Goal: Task Accomplishment & Management: Complete application form

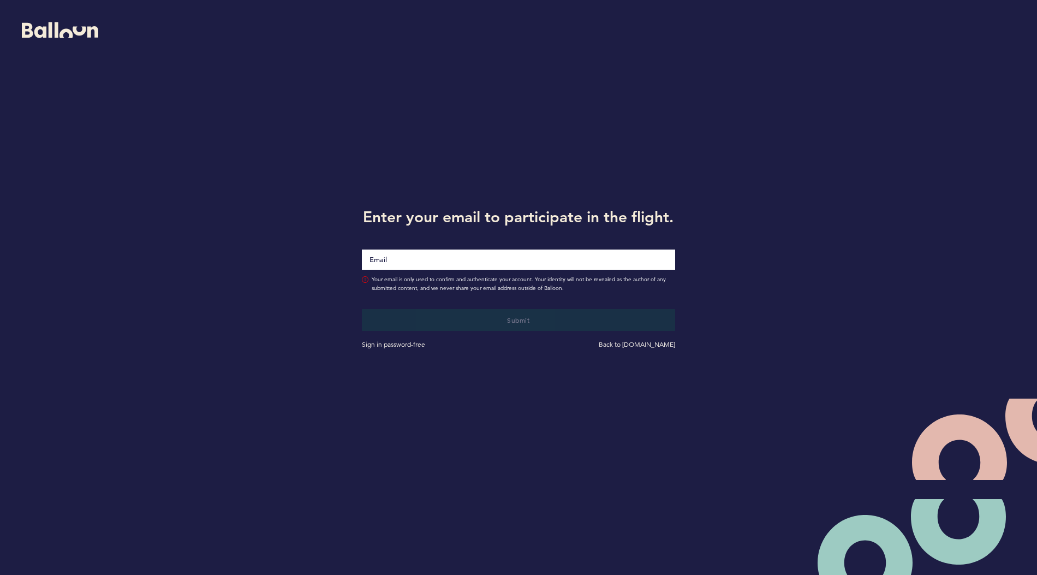
click at [450, 254] on input "Email" at bounding box center [518, 259] width 313 height 20
type input "[EMAIL_ADDRESS][DOMAIN_NAME]"
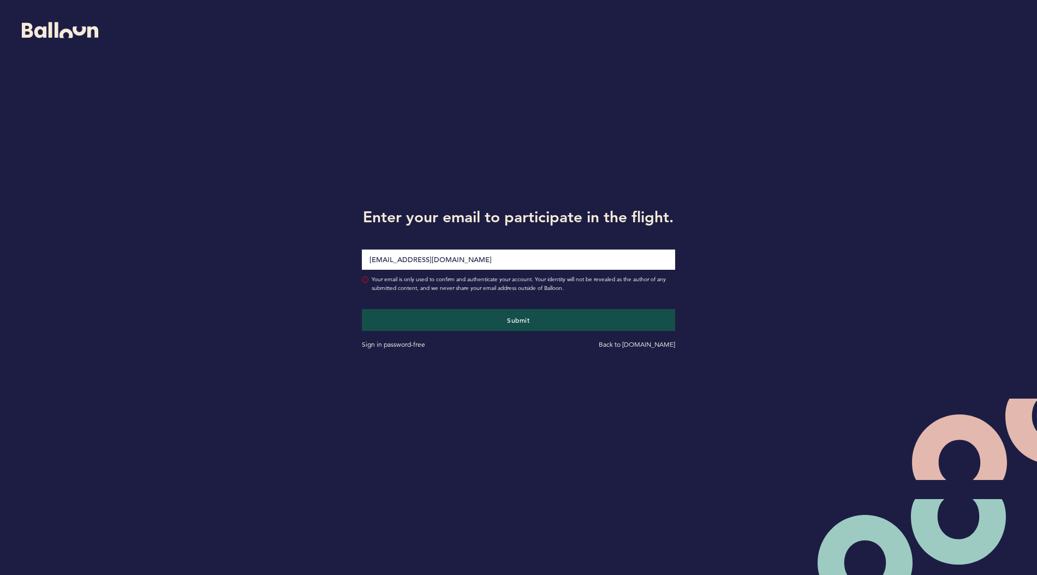
click at [468, 308] on div "Submit Sign in password-free Back to getballoon.com" at bounding box center [518, 321] width 329 height 57
click at [469, 322] on button "Submit" at bounding box center [518, 319] width 323 height 22
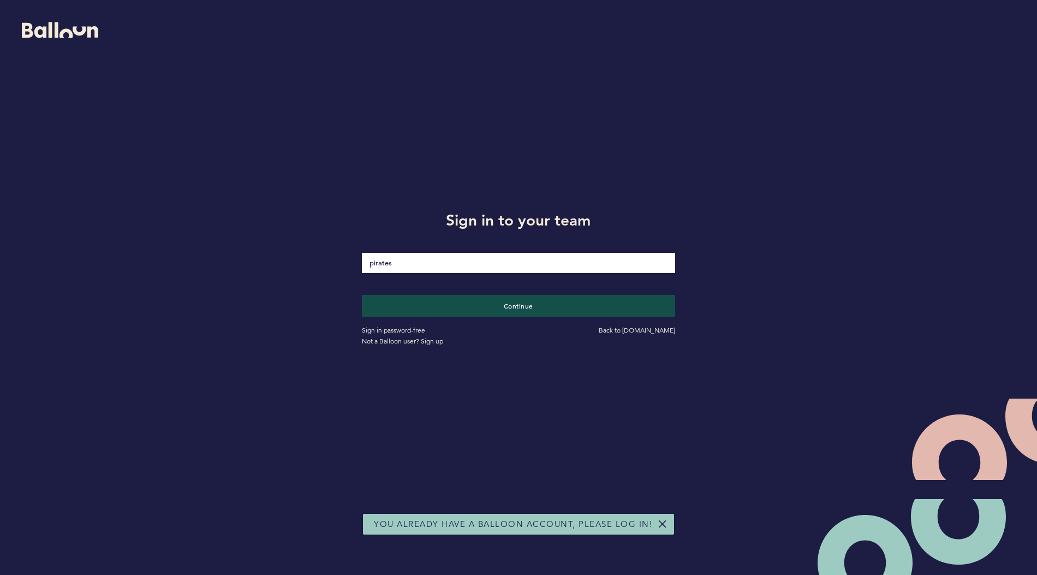
click at [470, 319] on div "Sign in password-free Back to getballoon.com Not a Balloon user? Sign up" at bounding box center [518, 332] width 329 height 30
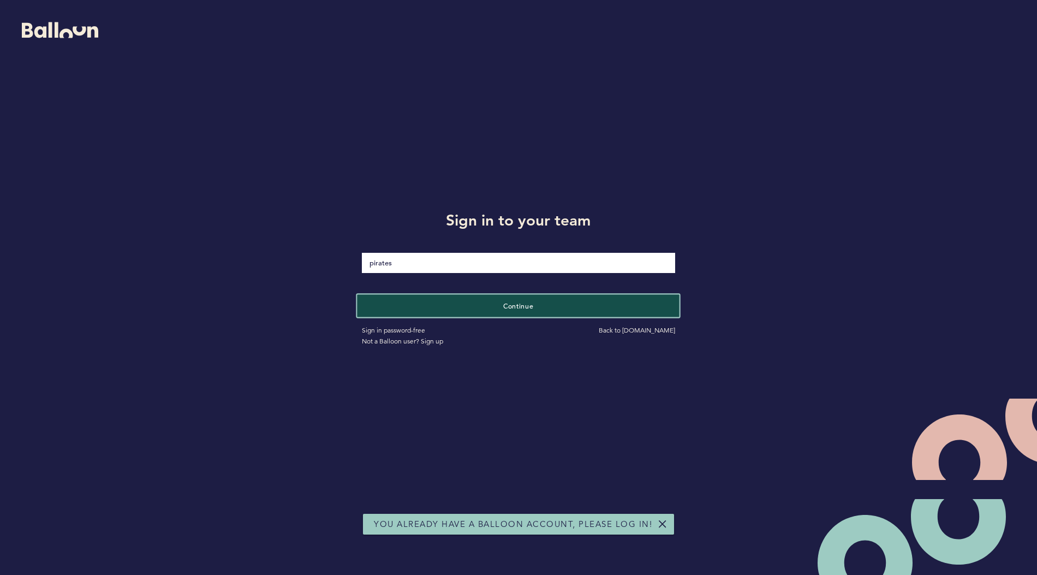
click at [471, 310] on button "Continue" at bounding box center [518, 305] width 323 height 22
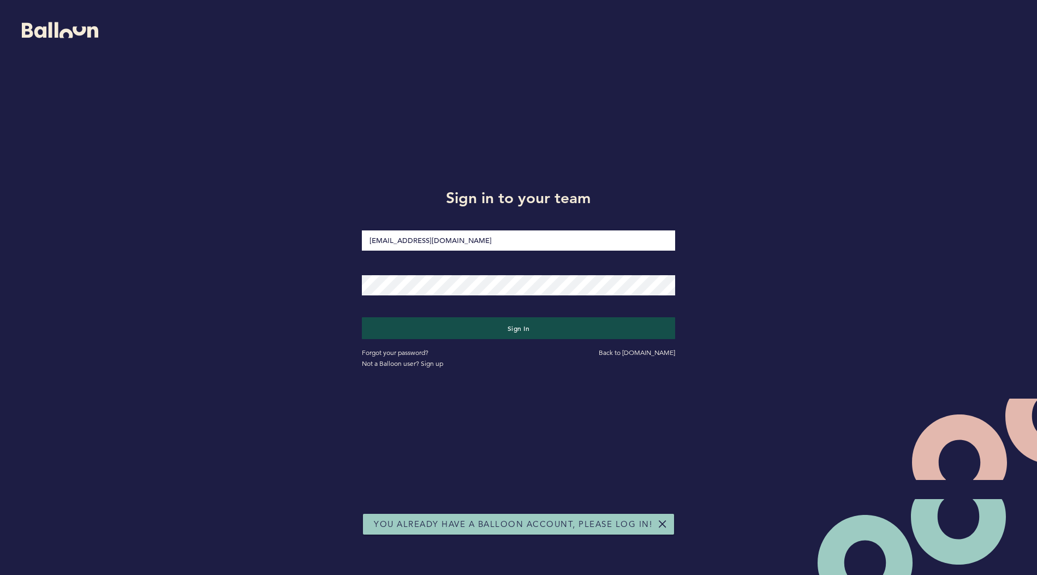
click at [465, 297] on div at bounding box center [518, 278] width 329 height 44
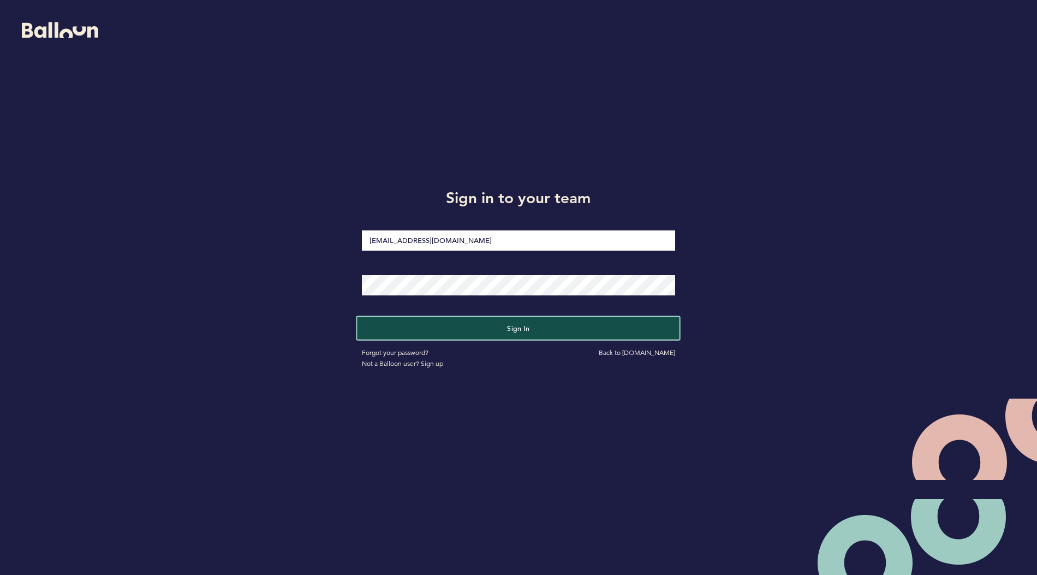
click at [467, 331] on button "Sign in" at bounding box center [518, 328] width 323 height 22
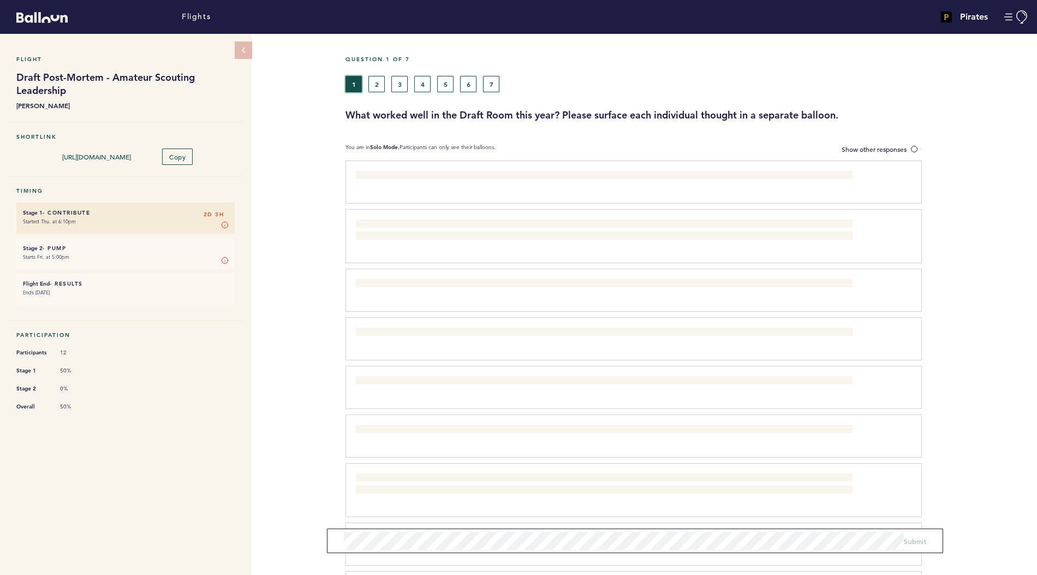
click at [352, 85] on button "1" at bounding box center [353, 84] width 16 height 16
click at [853, 148] on span "Show other responses" at bounding box center [873, 149] width 65 height 9
click at [0, 0] on input "Show other responses" at bounding box center [0, 0] width 0 height 0
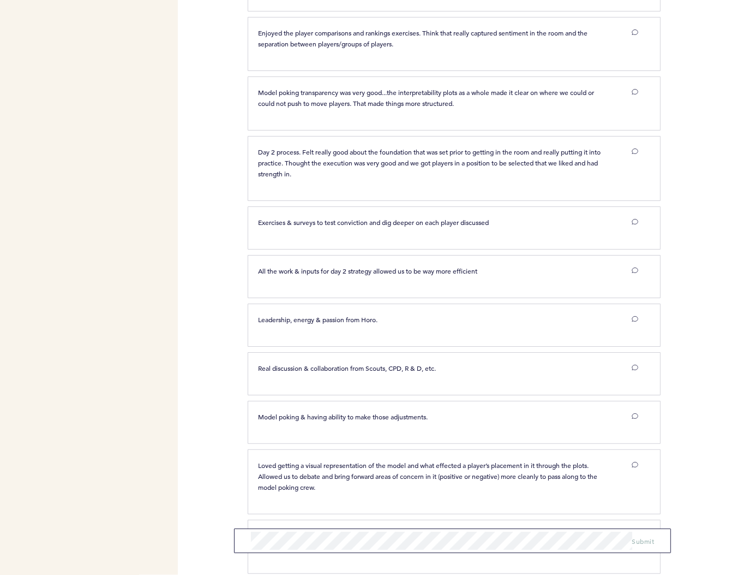
scroll to position [622, 0]
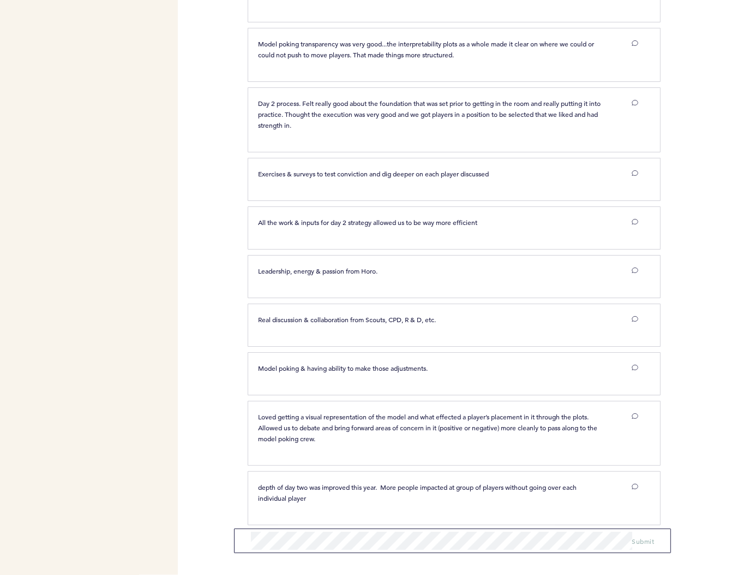
click at [374, 530] on form "Submit" at bounding box center [452, 540] width 437 height 25
click at [643, 536] on span "Submit" at bounding box center [643, 537] width 22 height 9
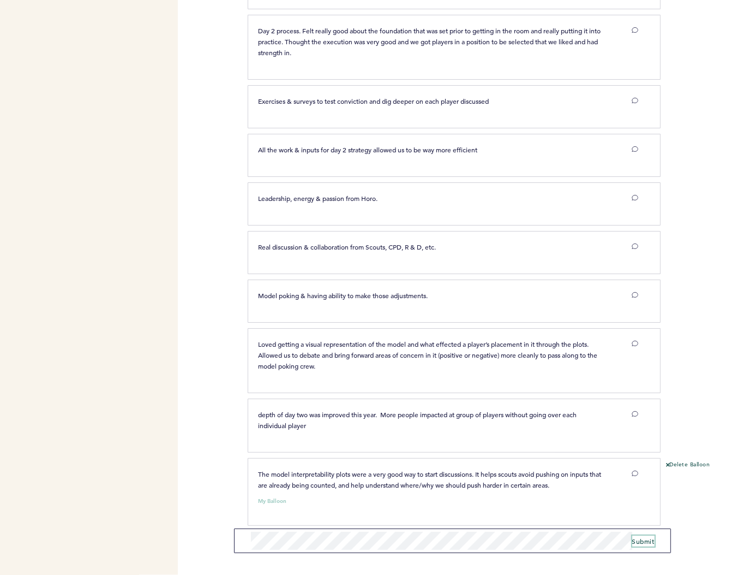
click at [649, 542] on span "Submit" at bounding box center [643, 540] width 22 height 9
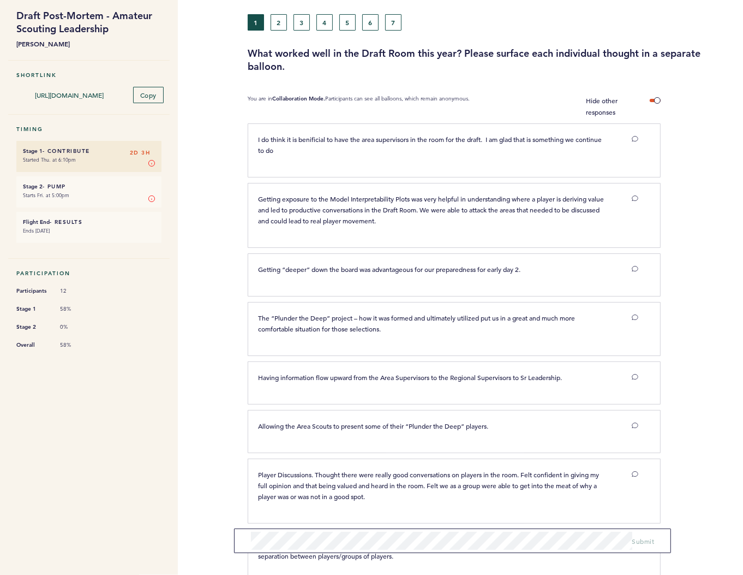
scroll to position [0, 0]
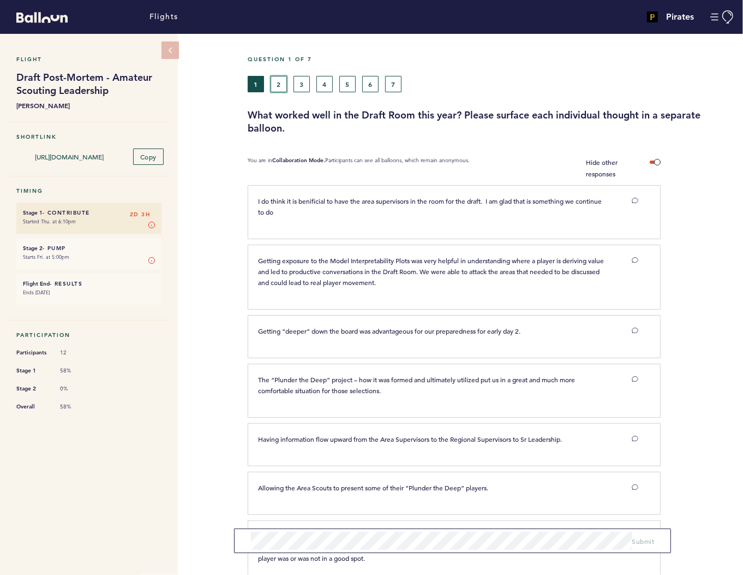
click at [280, 83] on button "2" at bounding box center [279, 84] width 16 height 16
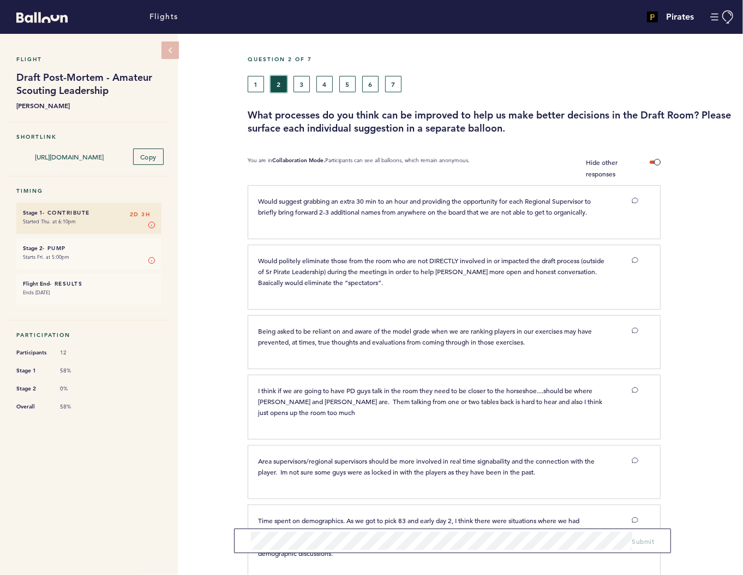
scroll to position [502, 0]
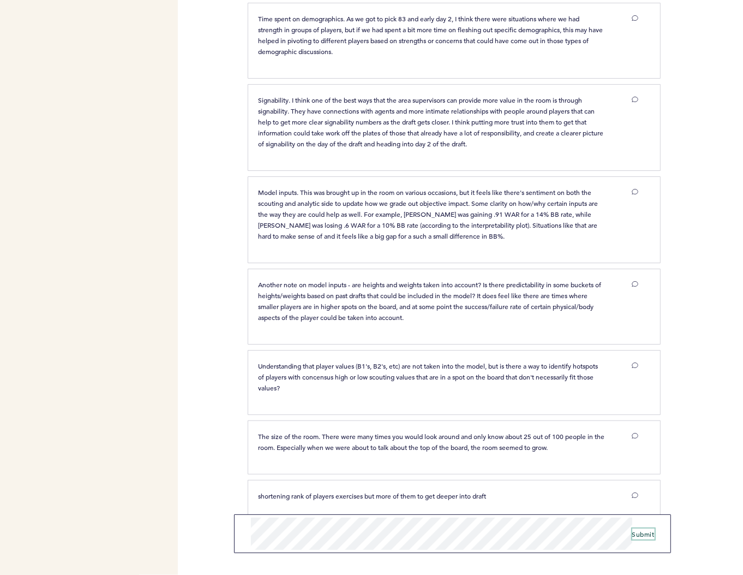
click at [647, 538] on button "Submit" at bounding box center [643, 533] width 22 height 11
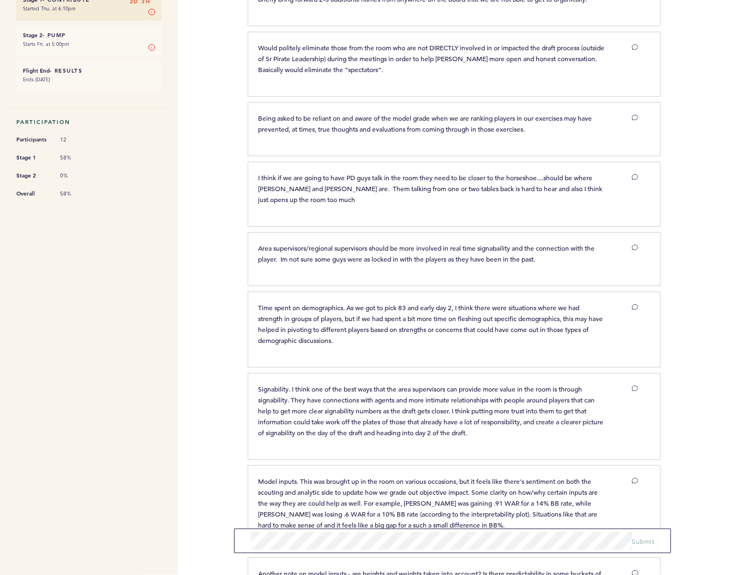
scroll to position [0, 0]
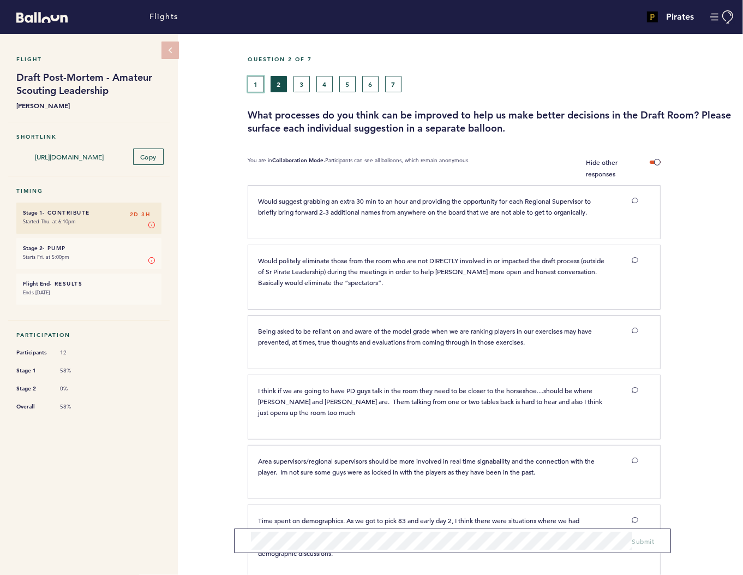
click at [253, 79] on button "1" at bounding box center [256, 84] width 16 height 16
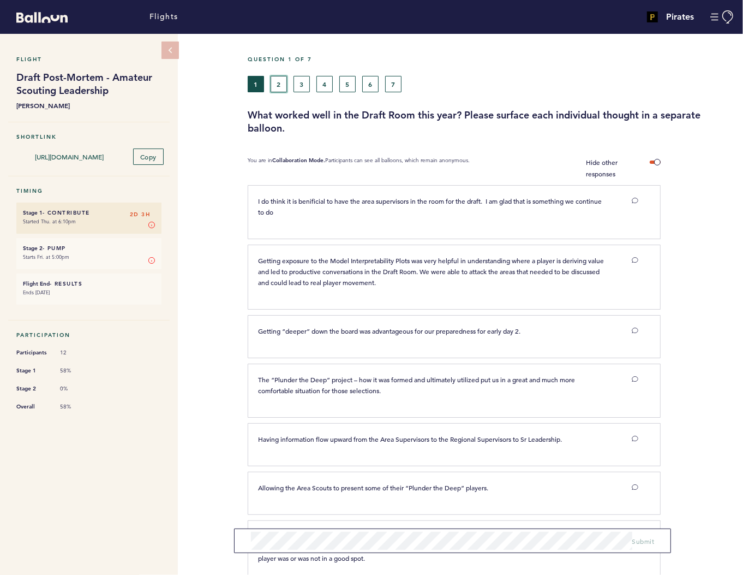
click at [278, 83] on button "2" at bounding box center [279, 84] width 16 height 16
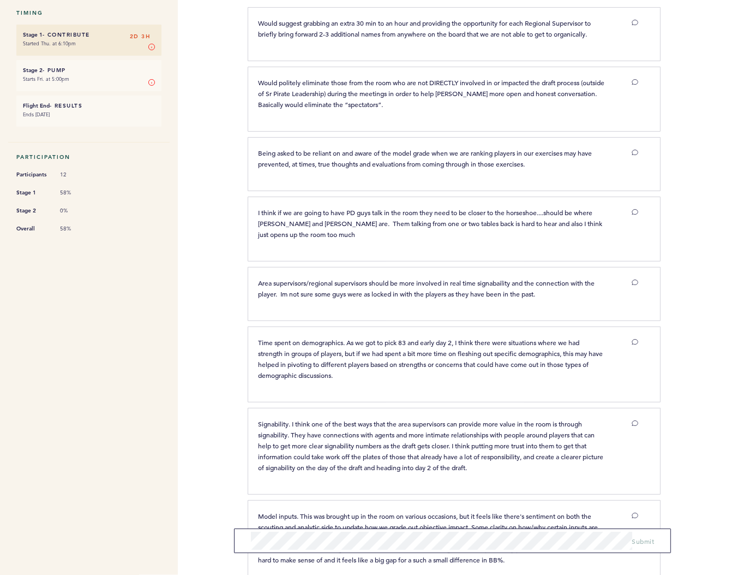
scroll to position [585, 0]
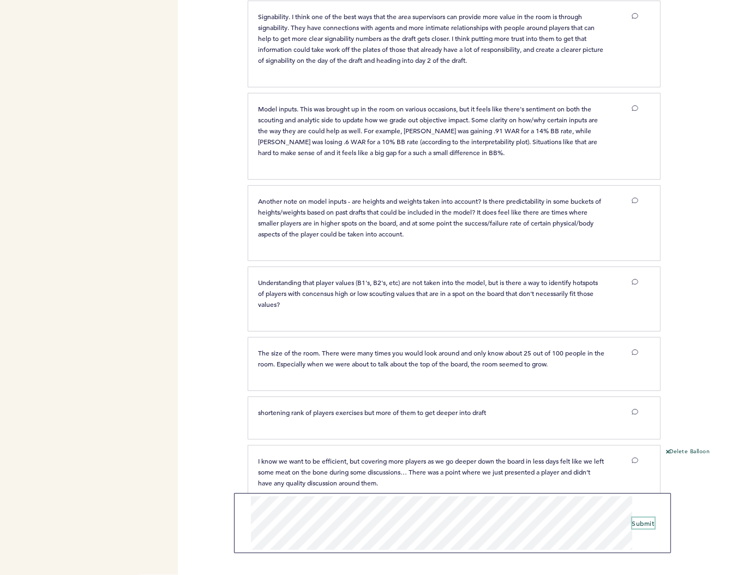
click at [640, 523] on span "Submit" at bounding box center [643, 522] width 22 height 9
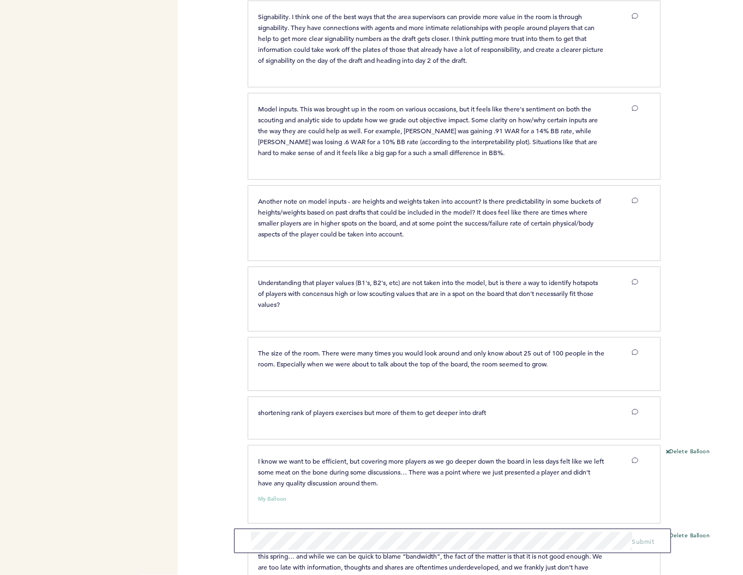
scroll to position [701, 0]
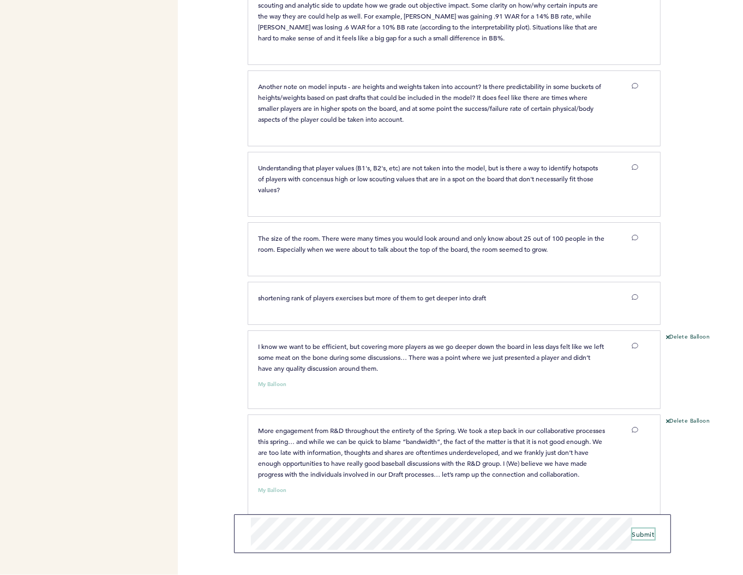
click at [647, 534] on span "Submit" at bounding box center [643, 533] width 22 height 9
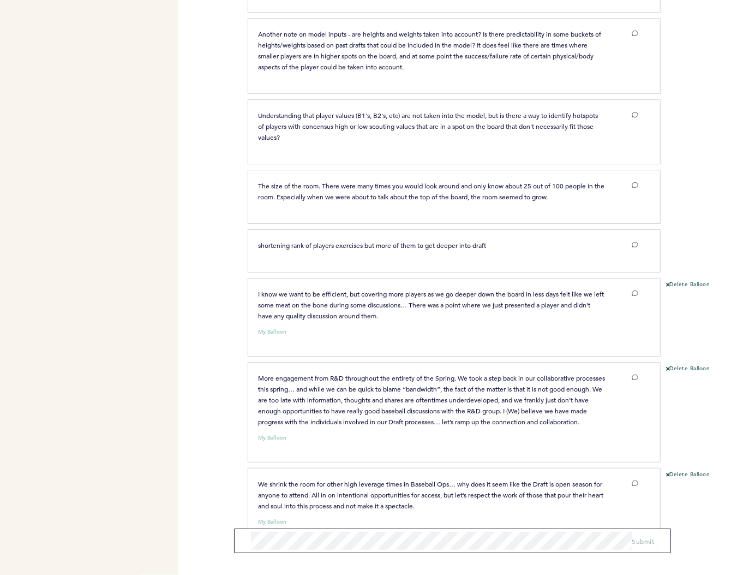
scroll to position [785, 0]
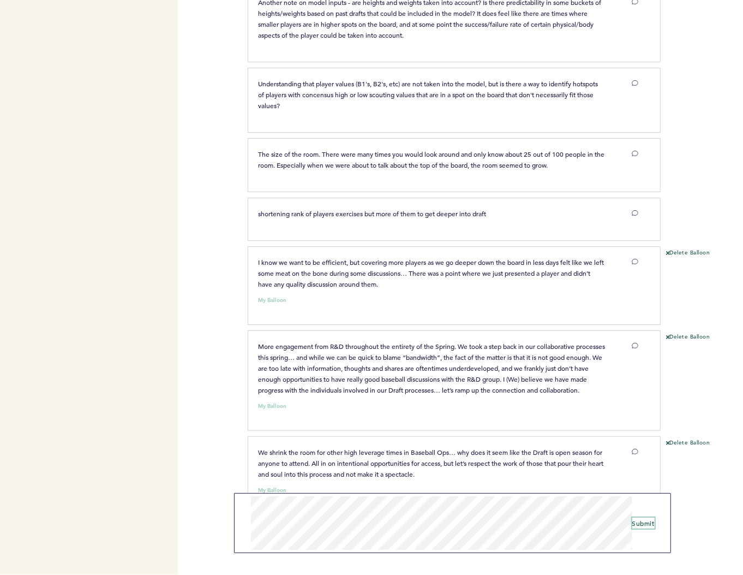
click at [641, 525] on span "Submit" at bounding box center [643, 522] width 22 height 9
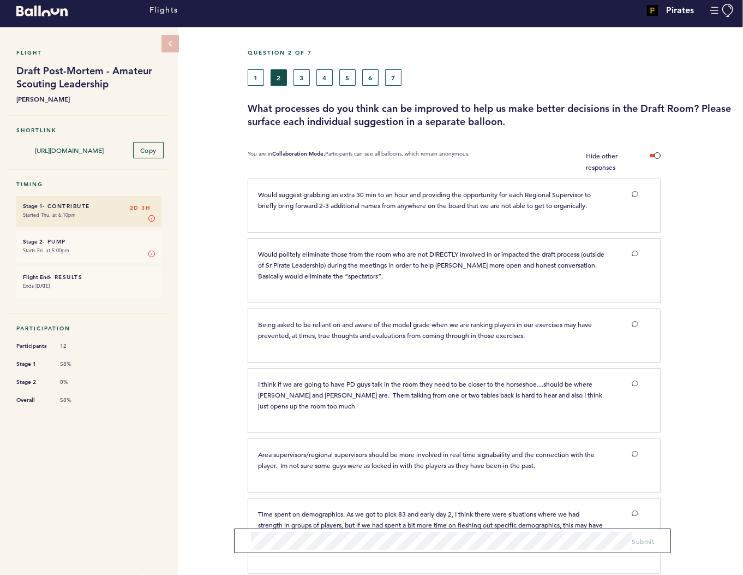
scroll to position [0, 0]
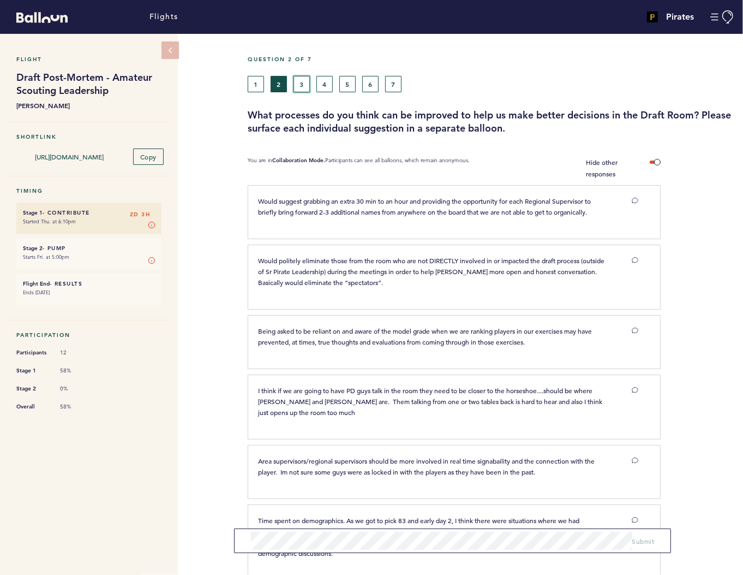
click at [301, 87] on button "3" at bounding box center [302, 84] width 16 height 16
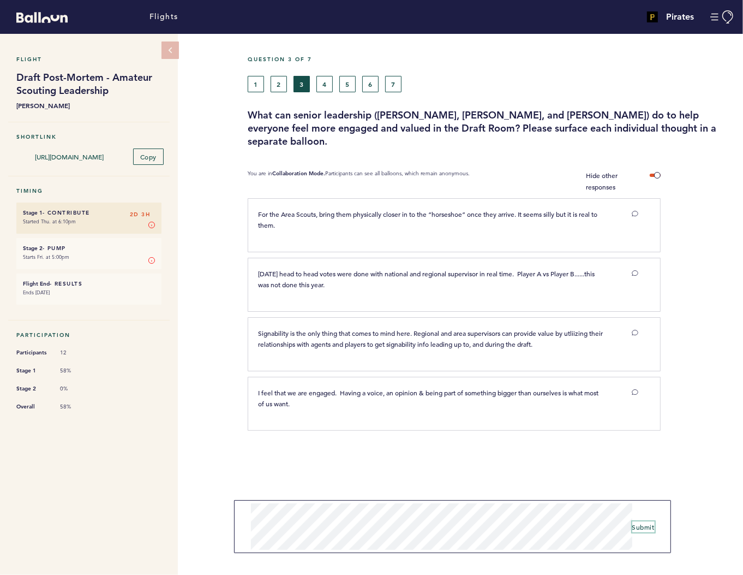
click at [638, 528] on span "Submit" at bounding box center [643, 526] width 22 height 9
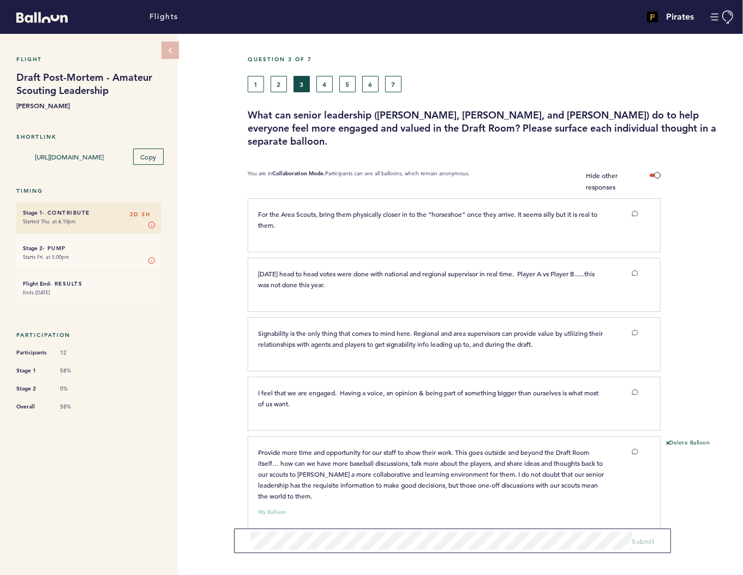
scroll to position [17, 0]
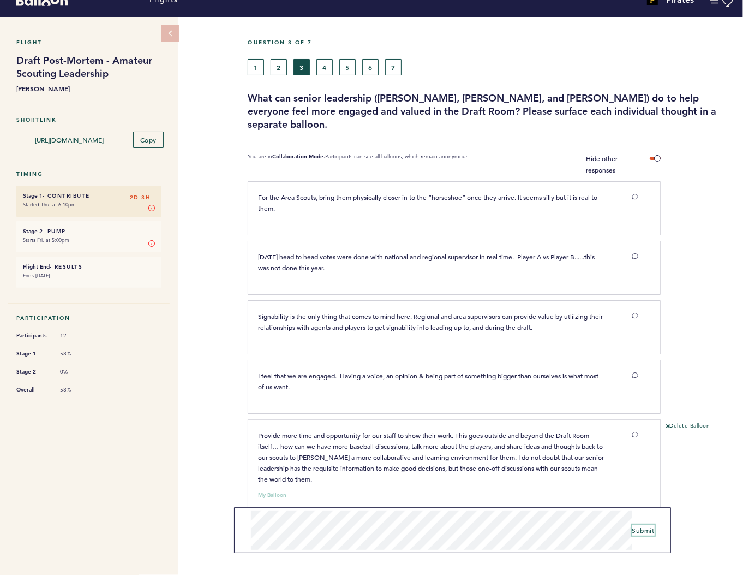
click at [640, 534] on span "Submit" at bounding box center [643, 530] width 22 height 9
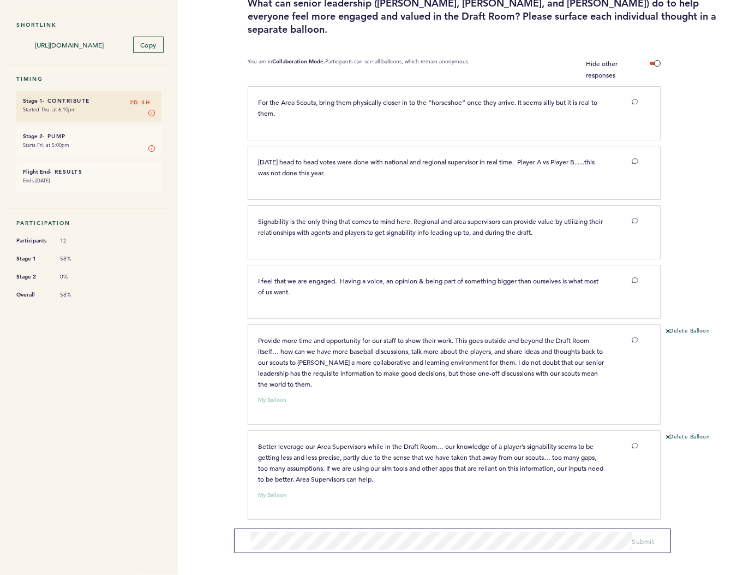
scroll to position [0, 0]
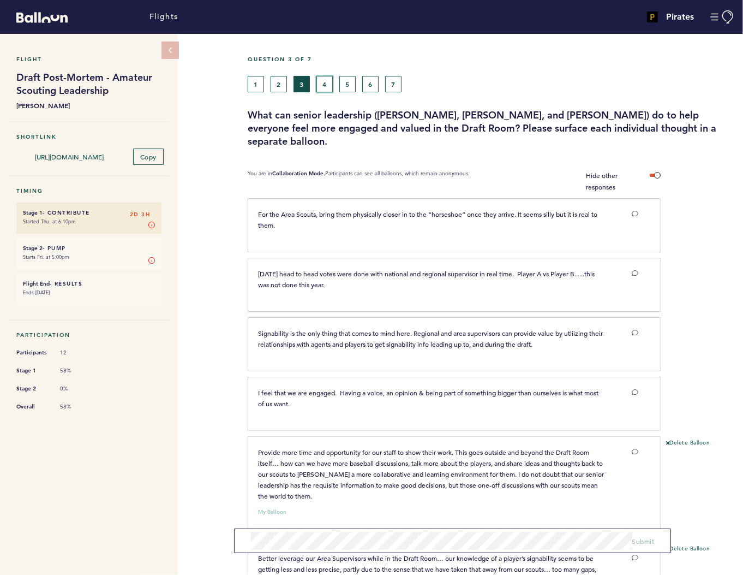
click at [326, 81] on button "4" at bounding box center [325, 84] width 16 height 16
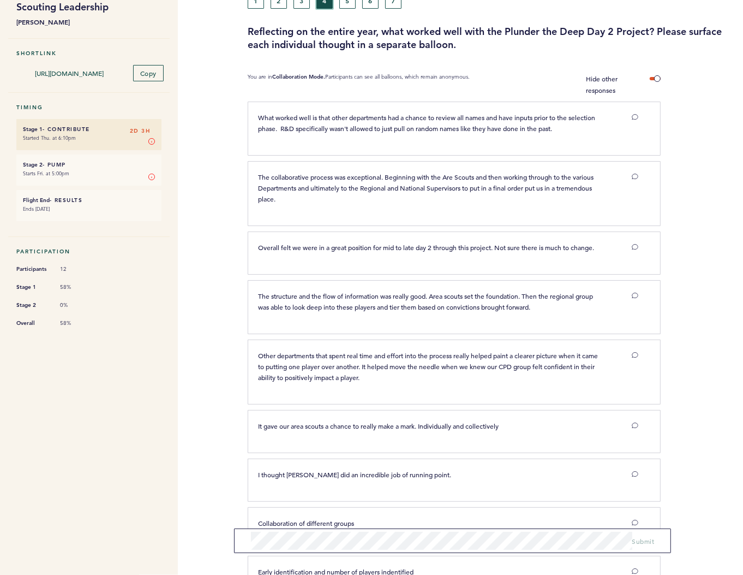
scroll to position [161, 0]
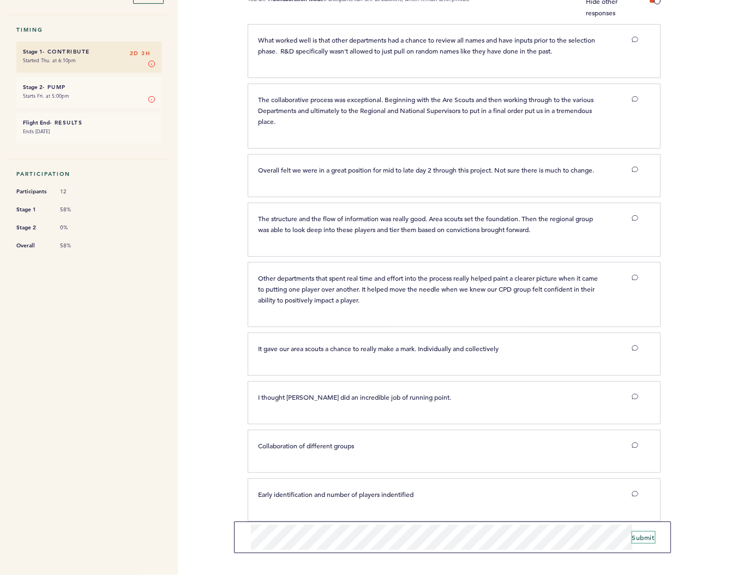
click at [644, 537] on span "Submit" at bounding box center [643, 537] width 22 height 9
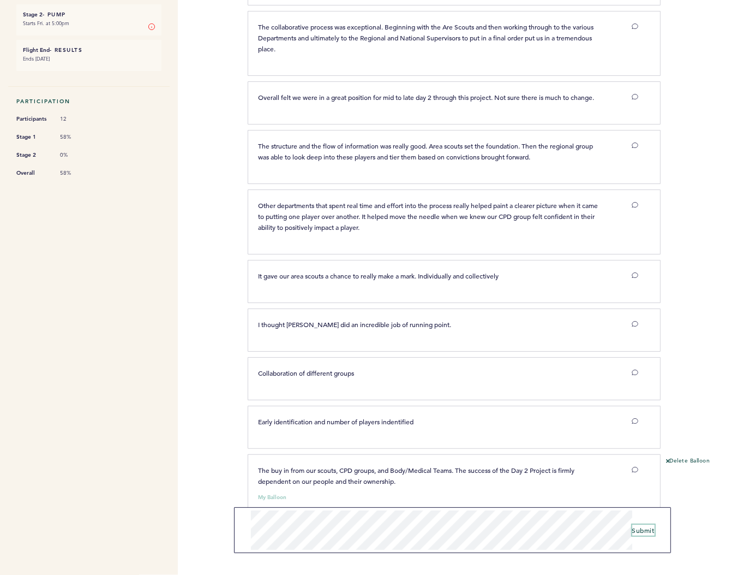
click at [646, 534] on button "Submit" at bounding box center [643, 529] width 22 height 11
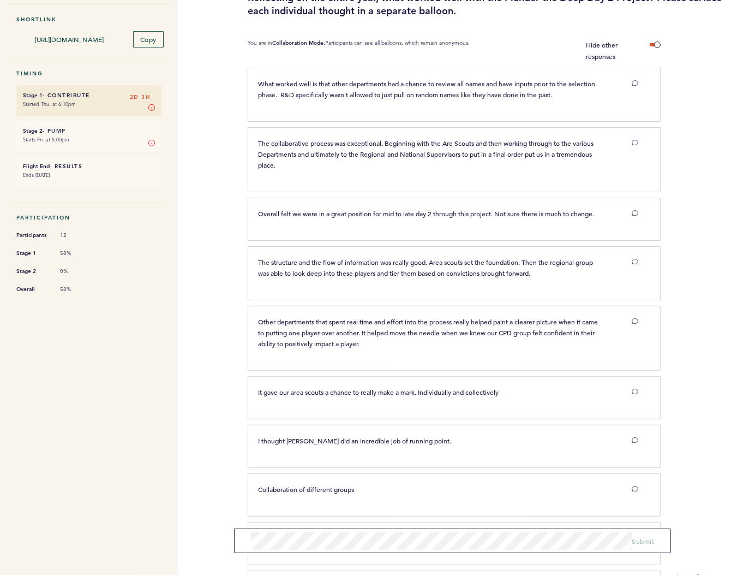
scroll to position [0, 0]
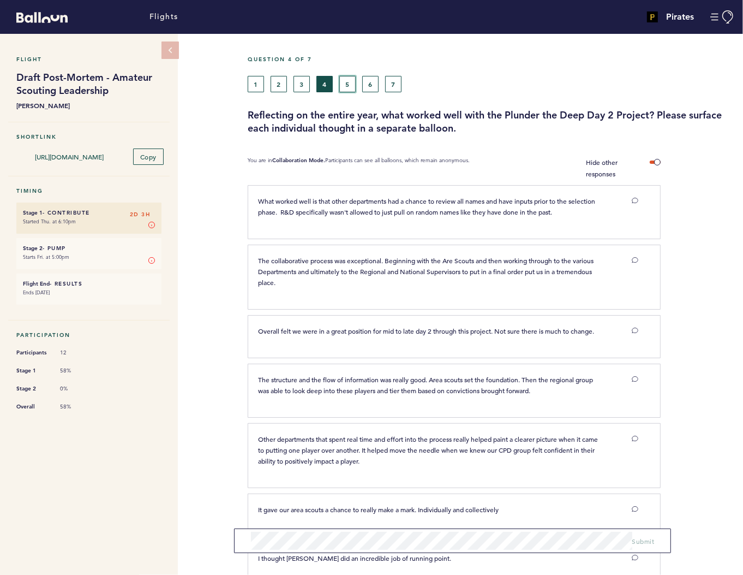
click at [345, 86] on button "5" at bounding box center [347, 84] width 16 height 16
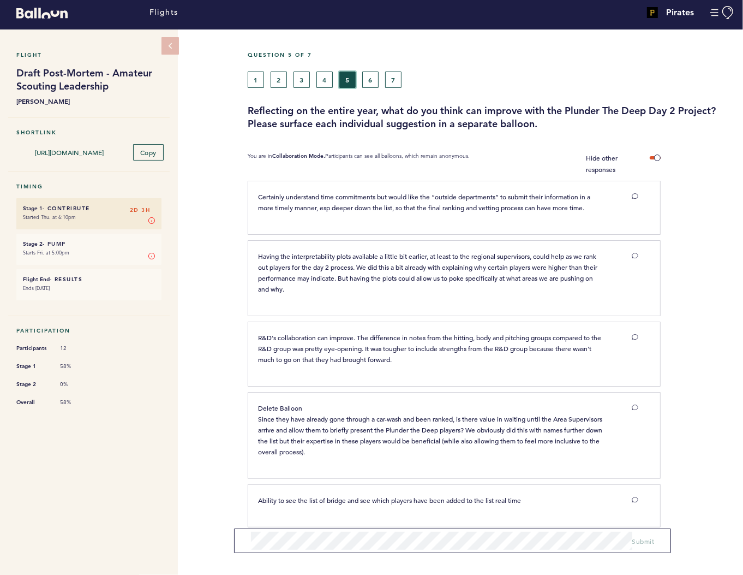
scroll to position [23, 0]
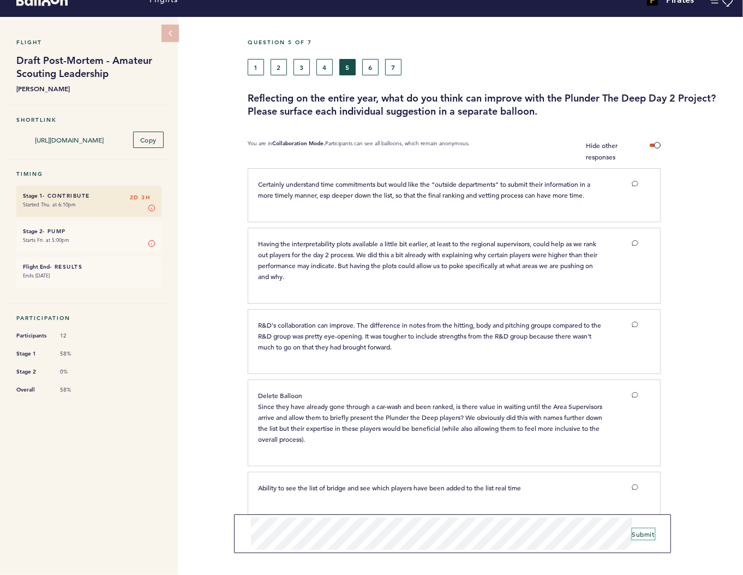
click at [647, 536] on span "Submit" at bounding box center [643, 533] width 22 height 9
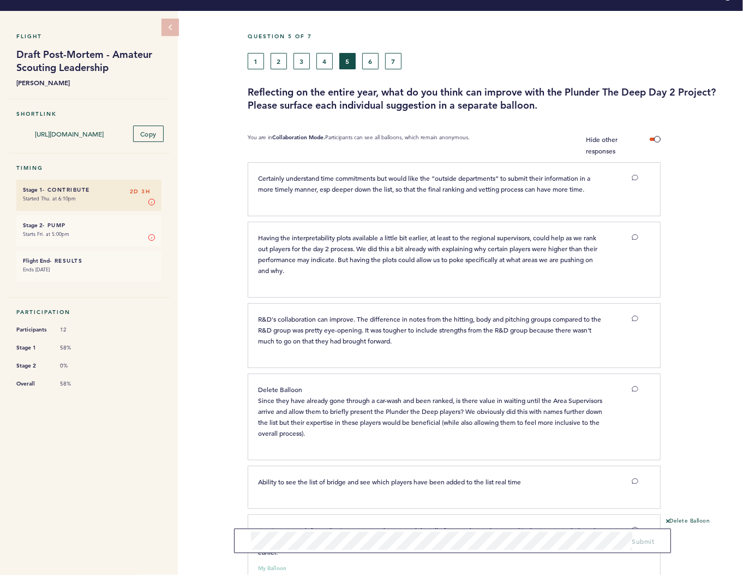
scroll to position [107, 0]
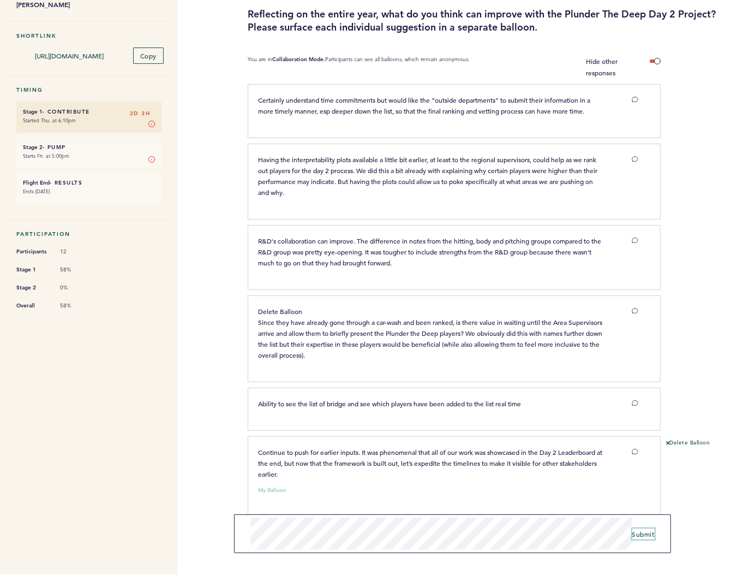
click at [641, 533] on span "Submit" at bounding box center [643, 533] width 22 height 9
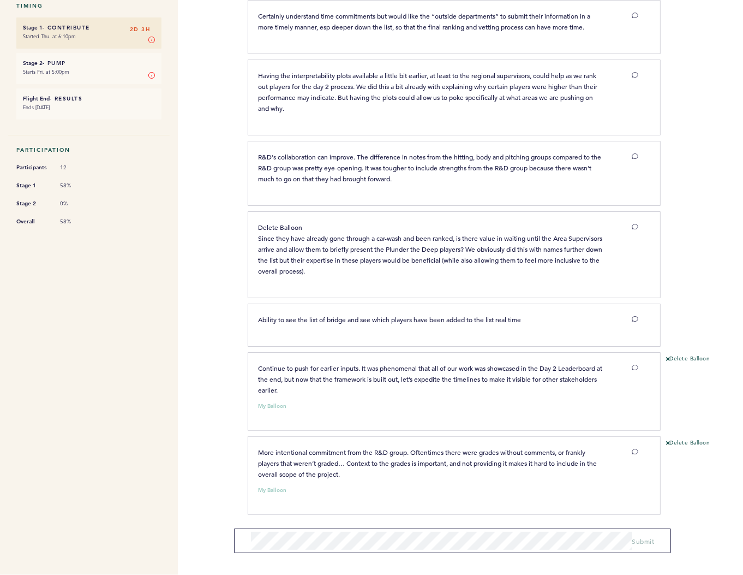
scroll to position [0, 0]
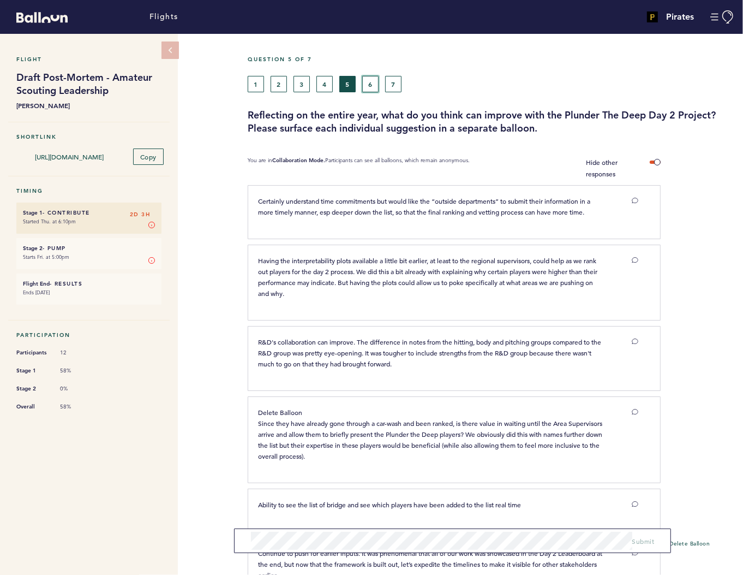
click at [370, 87] on button "6" at bounding box center [370, 84] width 16 height 16
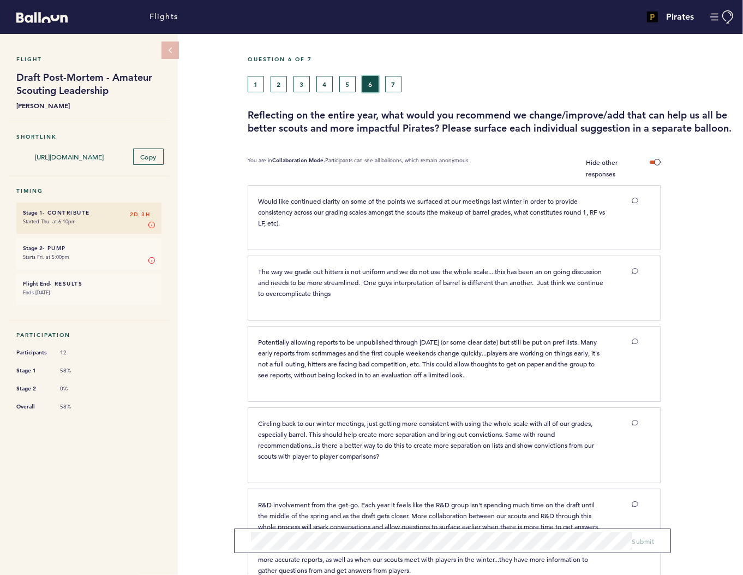
scroll to position [242, 0]
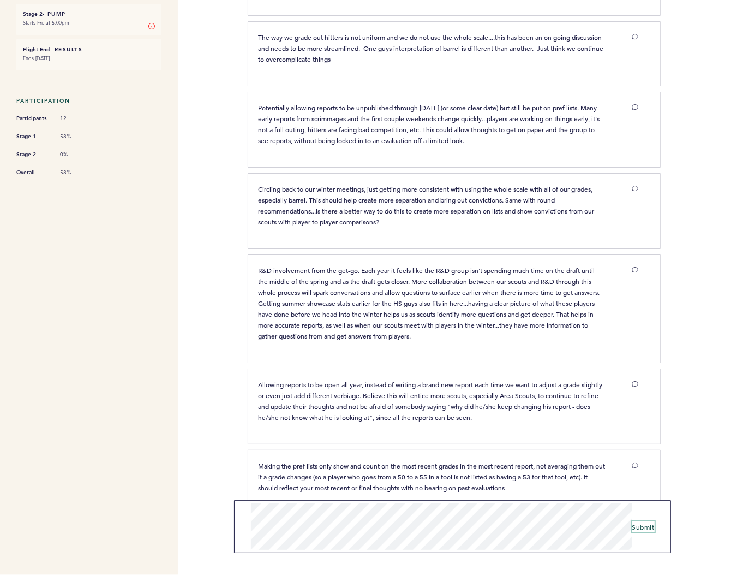
click at [642, 524] on span "Submit" at bounding box center [643, 526] width 22 height 9
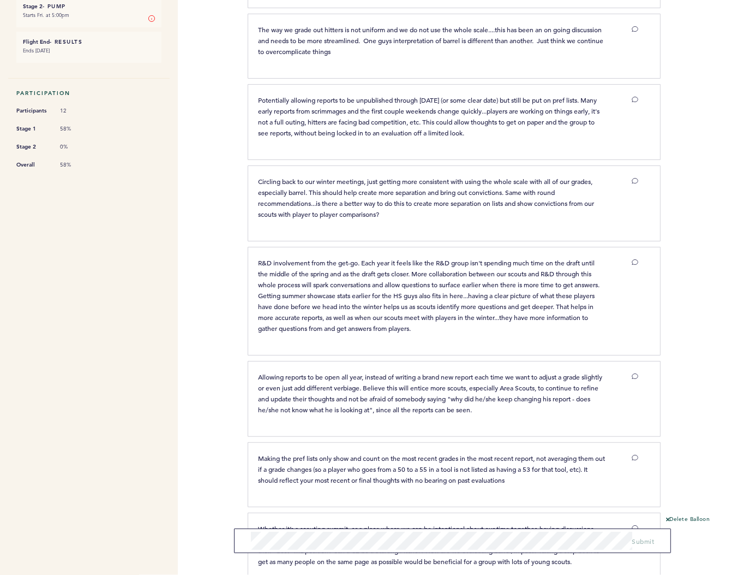
scroll to position [336, 0]
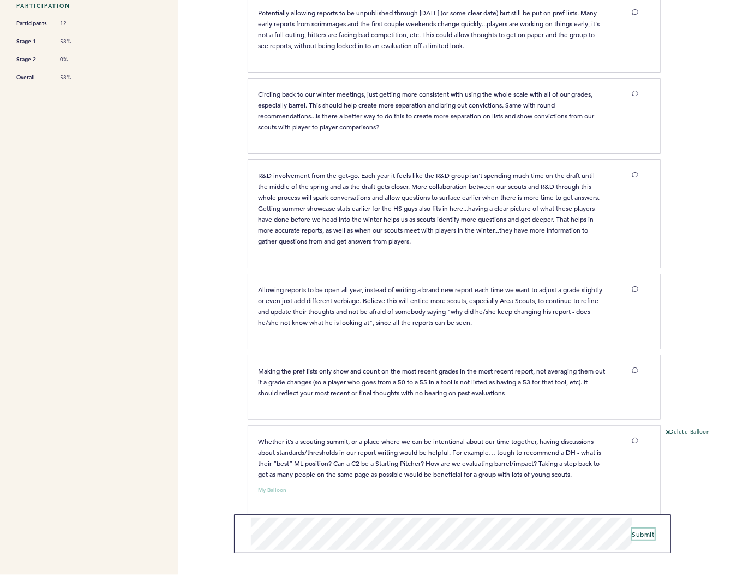
click at [642, 533] on span "Submit" at bounding box center [643, 533] width 22 height 9
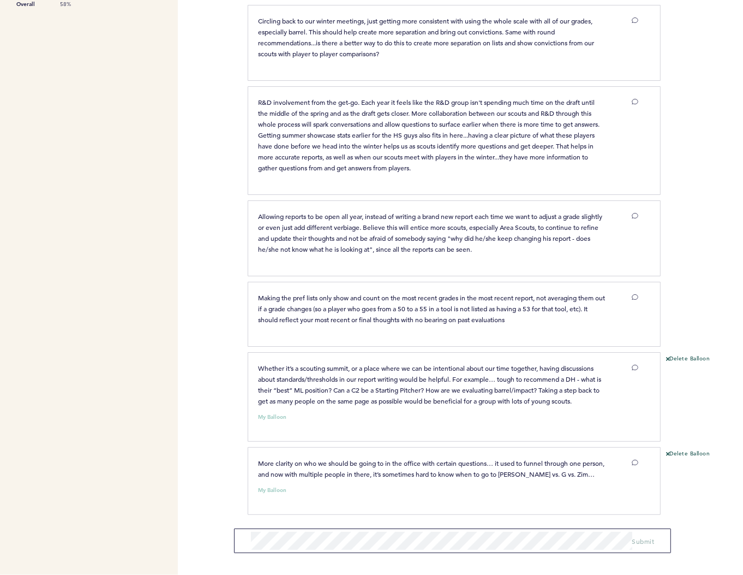
scroll to position [0, 0]
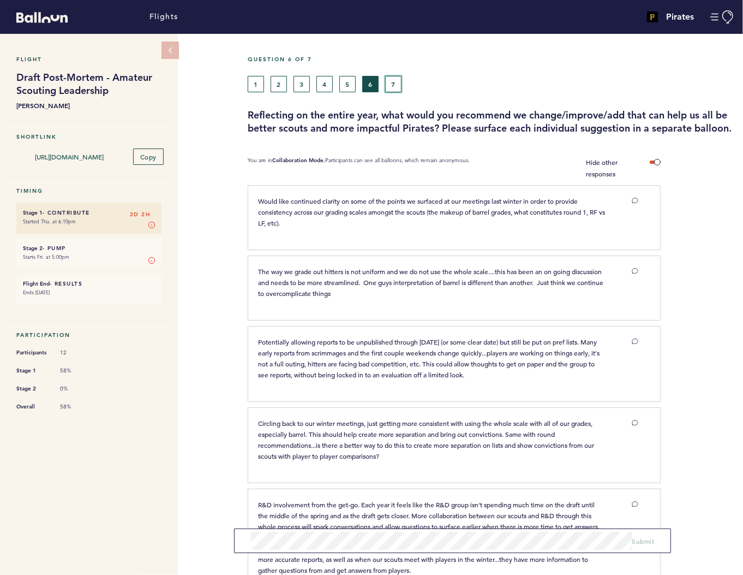
click at [392, 88] on button "7" at bounding box center [393, 84] width 16 height 16
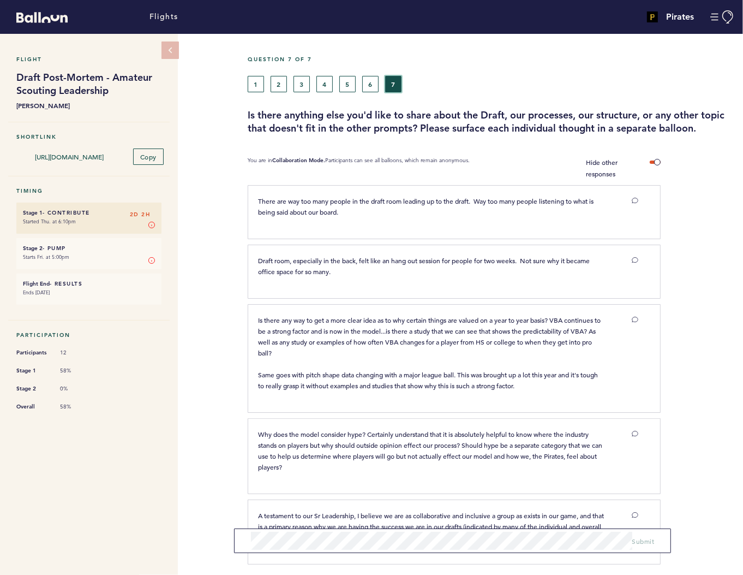
scroll to position [45, 0]
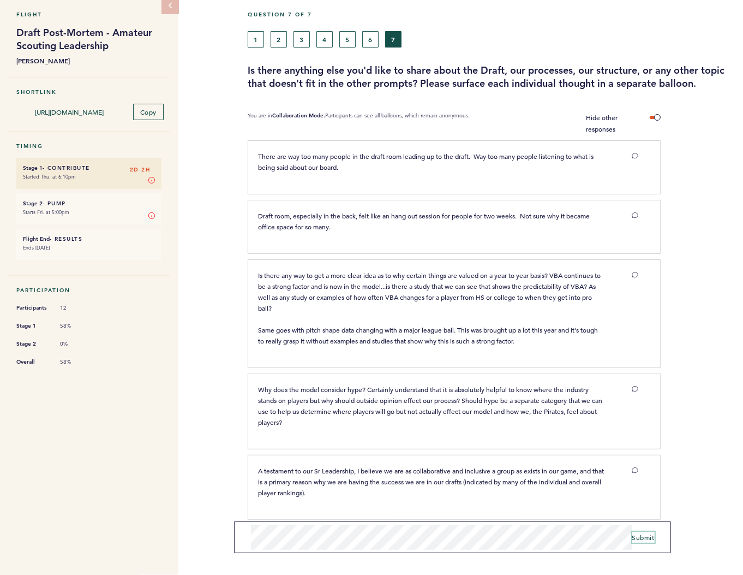
click at [648, 542] on button "Submit" at bounding box center [643, 537] width 22 height 11
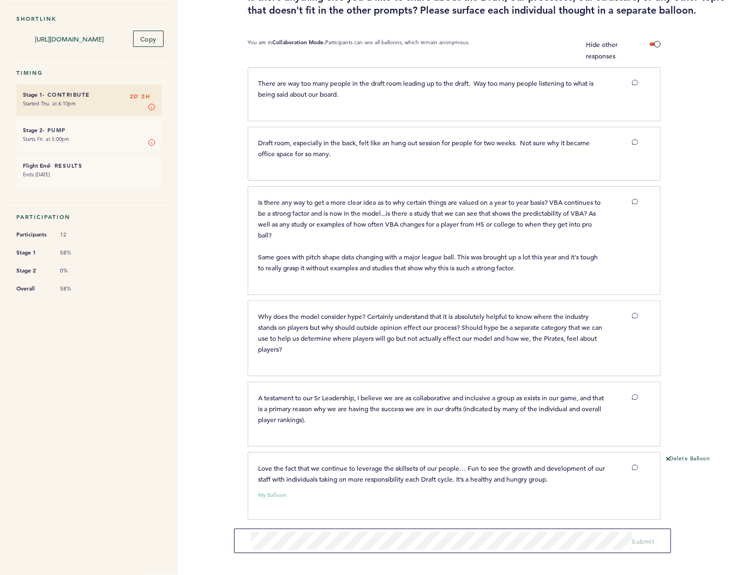
scroll to position [0, 0]
